Goal: Task Accomplishment & Management: Complete application form

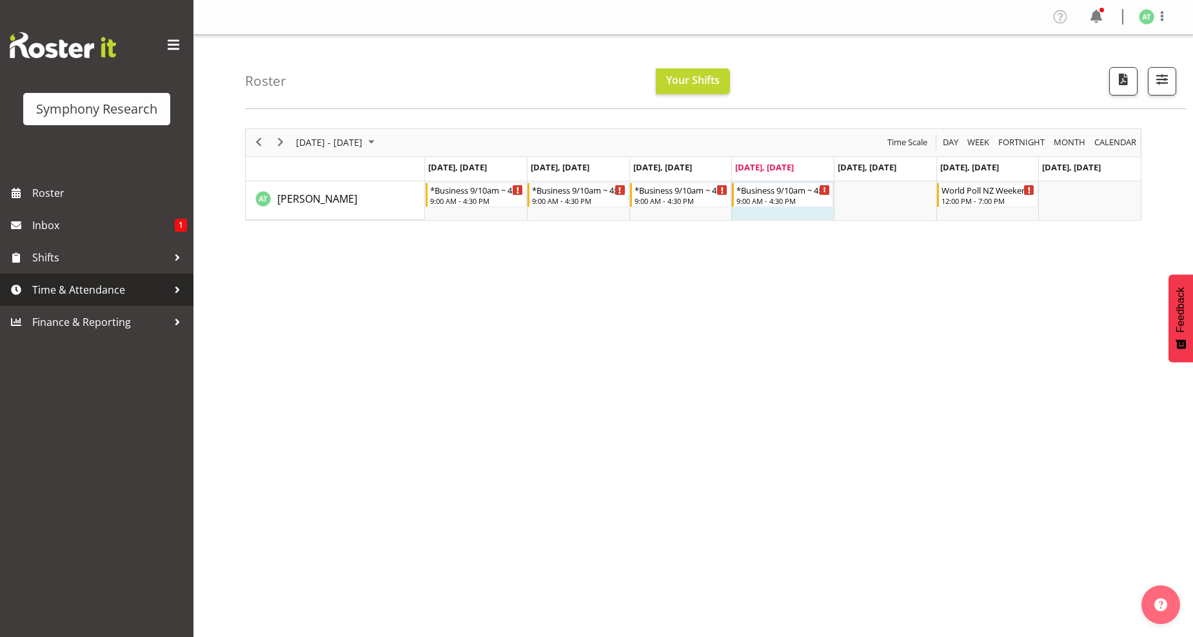
click at [87, 285] on span "Time & Attendance" at bounding box center [99, 289] width 135 height 19
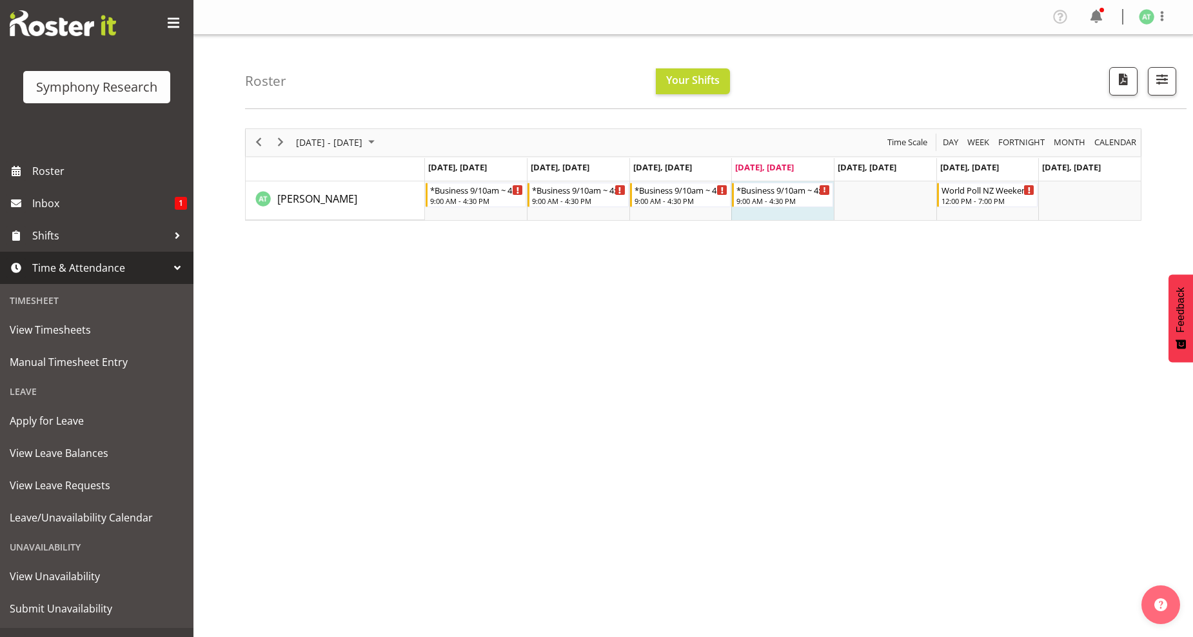
scroll to position [44, 0]
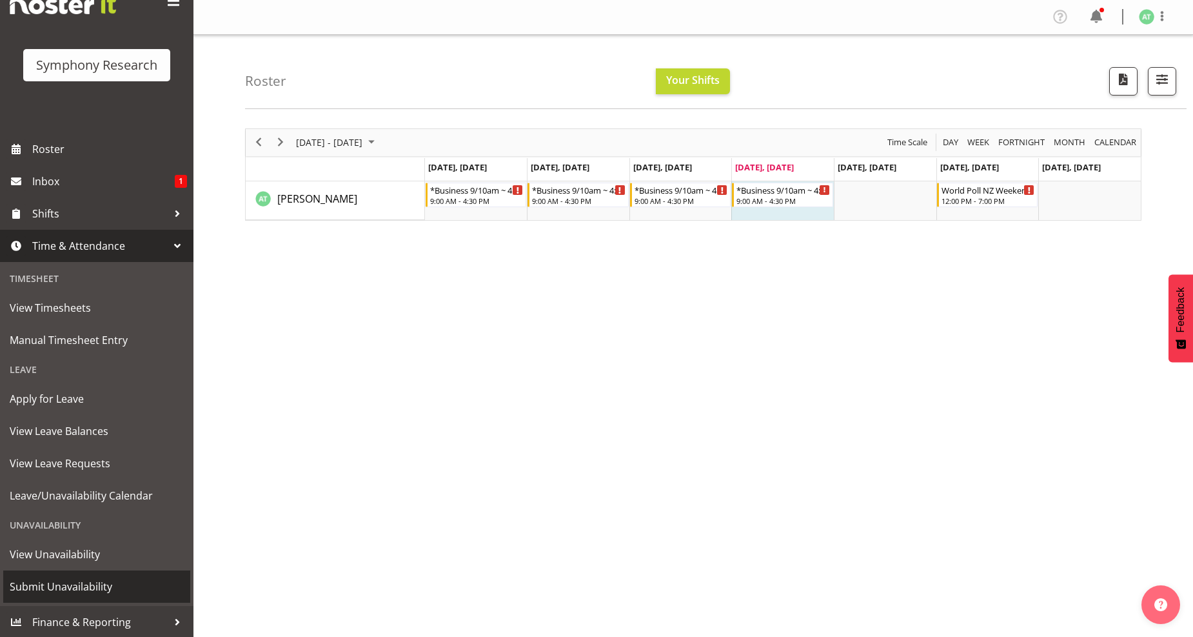
click at [62, 585] on span "Submit Unavailability" at bounding box center [97, 586] width 174 height 19
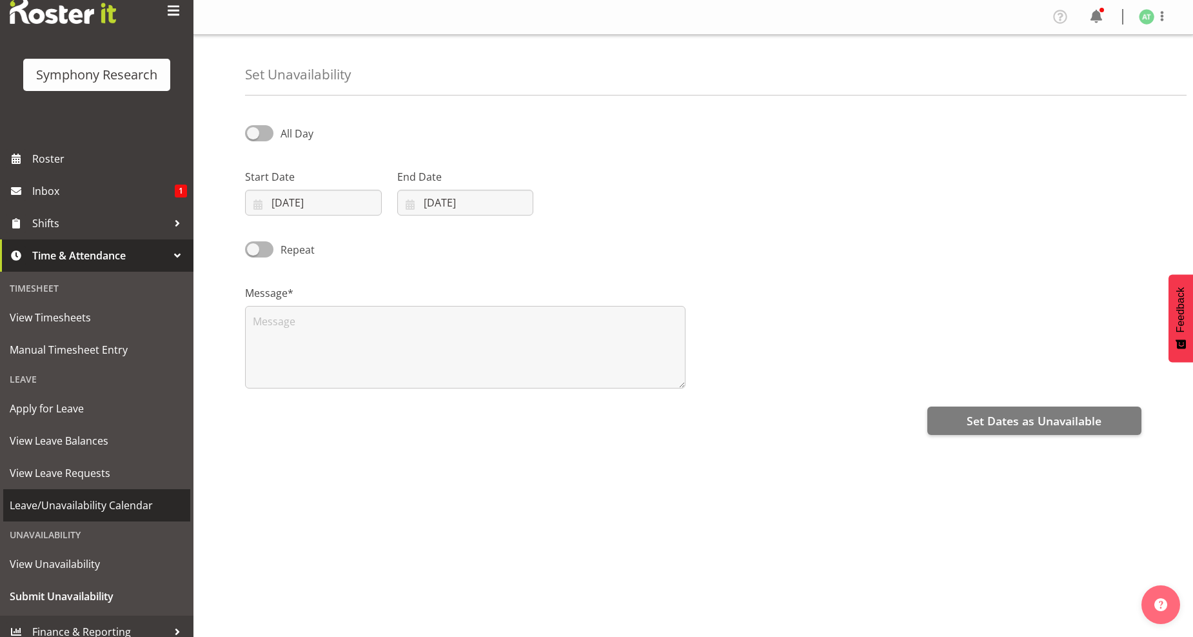
scroll to position [44, 0]
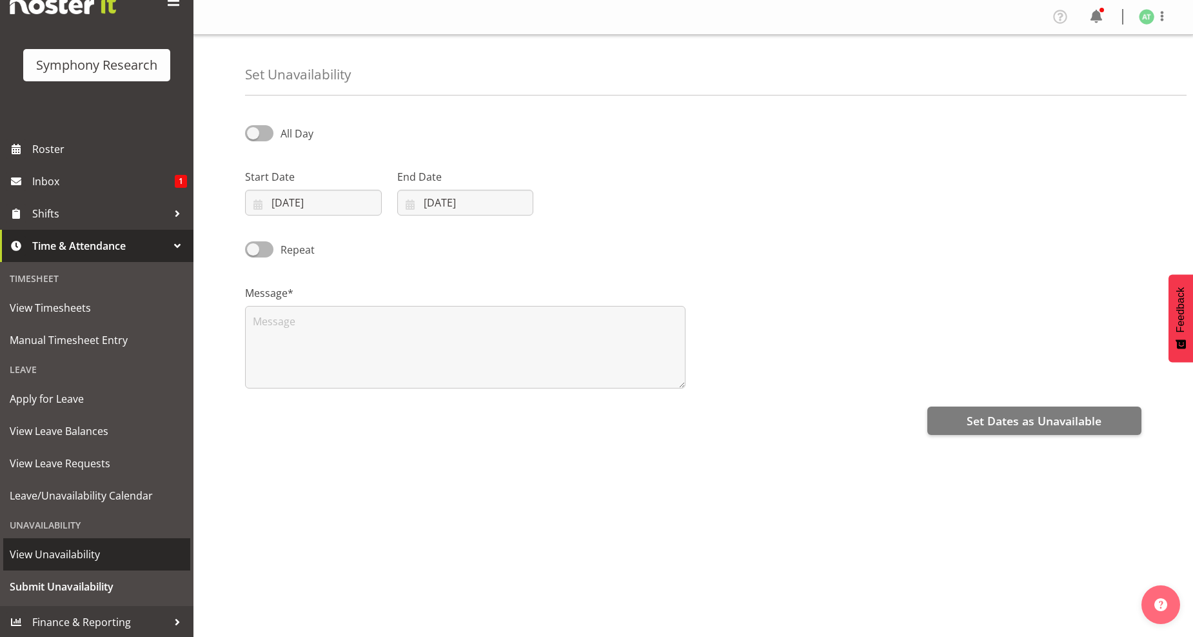
click at [36, 553] on span "View Unavailability" at bounding box center [97, 553] width 174 height 19
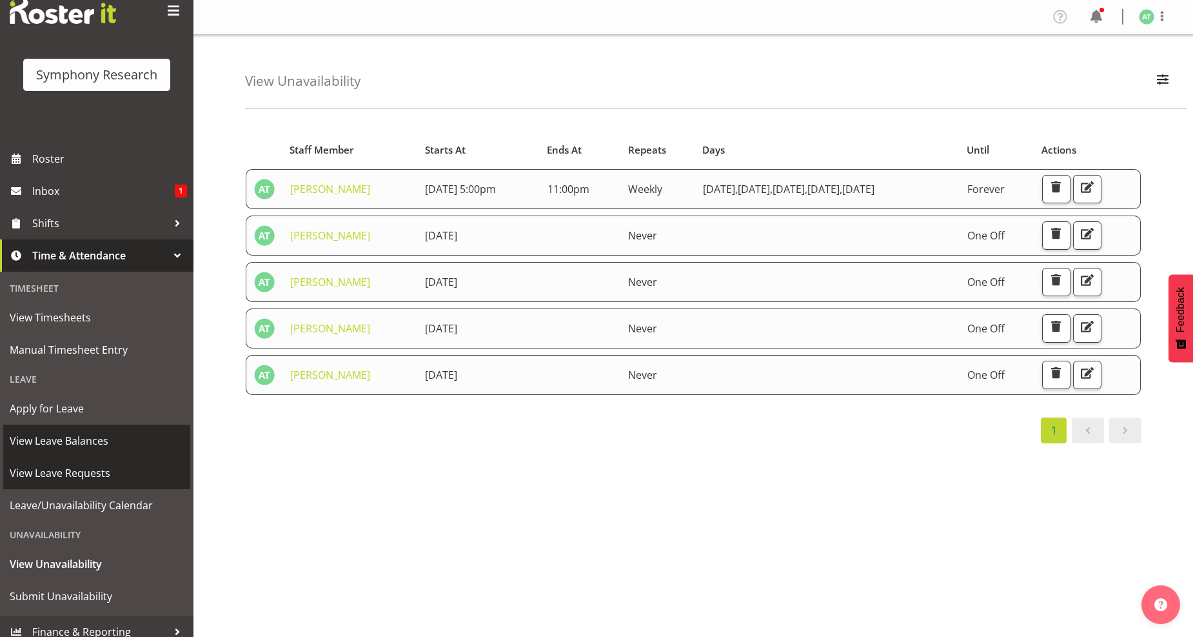
scroll to position [44, 0]
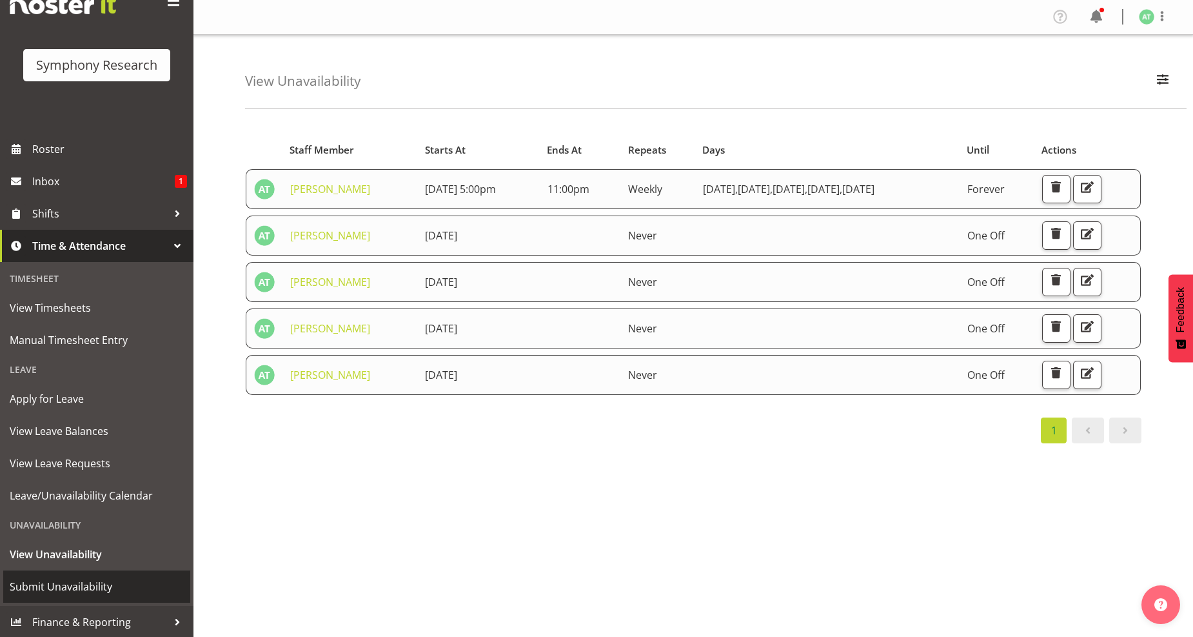
click at [63, 586] on span "Submit Unavailability" at bounding box center [97, 586] width 174 height 19
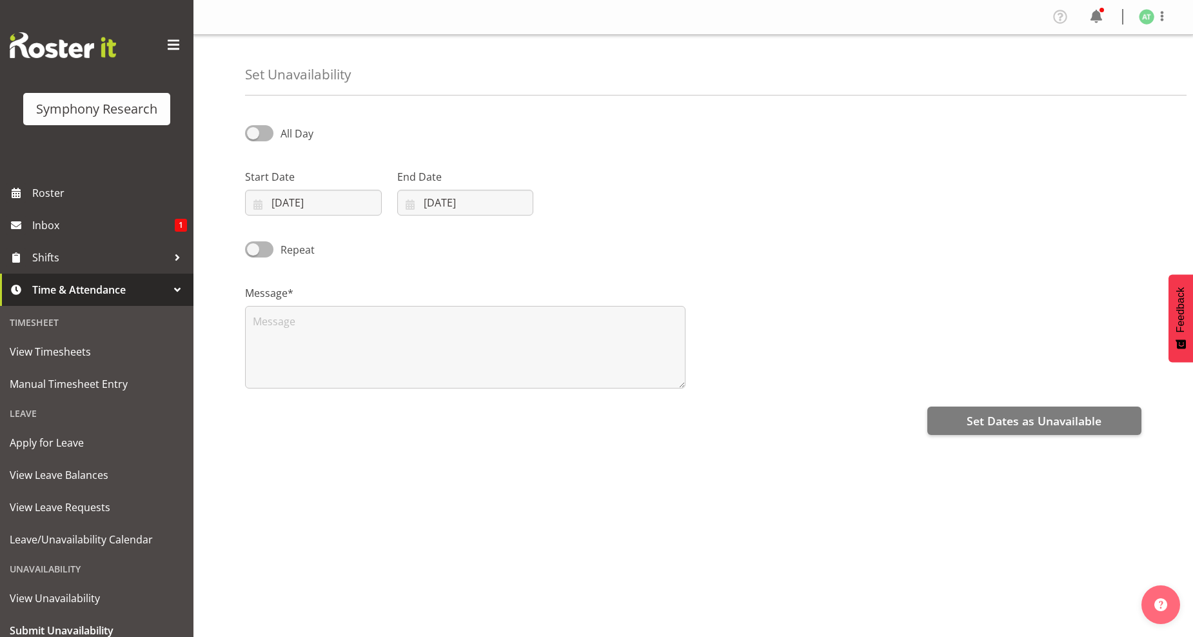
select select "8"
select select "2025"
click at [319, 201] on input "[DATE]" at bounding box center [313, 203] width 137 height 26
